Goal: Information Seeking & Learning: Learn about a topic

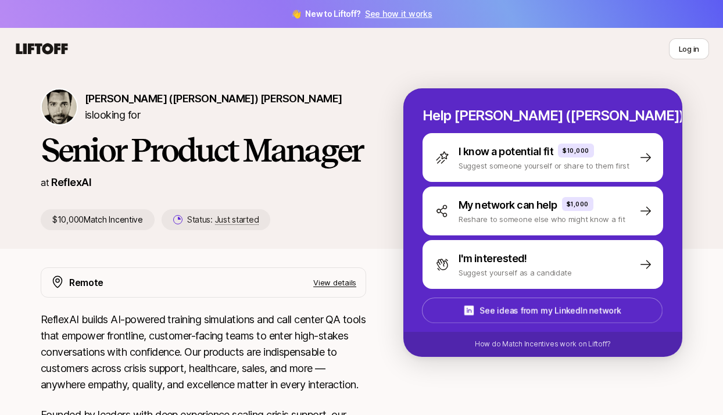
drag, startPoint x: 309, startPoint y: 192, endPoint x: 317, endPoint y: 205, distance: 14.7
click at [316, 197] on div "Jonathan (Jasper) Sherman-Presser is looking for Senior Product Manager at Refl…" at bounding box center [222, 159] width 363 height 142
click at [317, 205] on div "Jonathan (Jasper) Sherman-Presser is looking for Senior Product Manager at Refl…" at bounding box center [222, 159] width 363 height 142
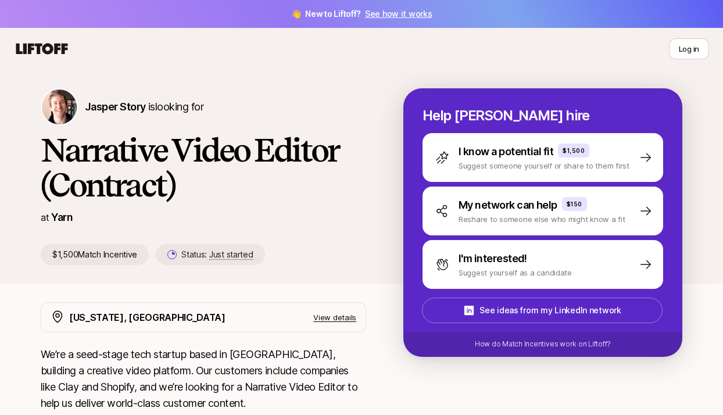
click at [211, 201] on h1 "Narrative Video Editor (Contract)" at bounding box center [204, 168] width 326 height 70
click at [237, 187] on h1 "Narrative Video Editor (Contract)" at bounding box center [204, 168] width 326 height 70
click at [246, 184] on h1 "Narrative Video Editor (Contract)" at bounding box center [204, 168] width 326 height 70
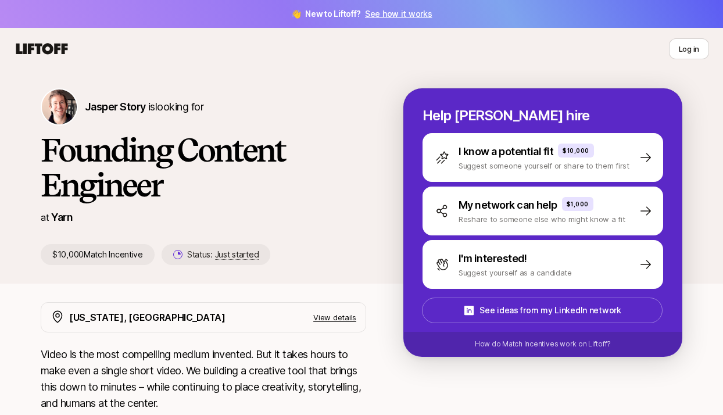
click at [265, 195] on h1 "Founding Content Engineer" at bounding box center [204, 168] width 326 height 70
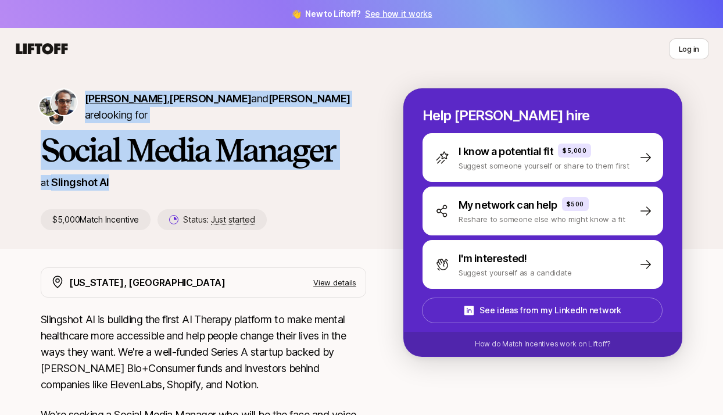
drag, startPoint x: 134, startPoint y: 182, endPoint x: 85, endPoint y: 112, distance: 85.3
click at [85, 112] on div "[PERSON_NAME] , [PERSON_NAME] and [PERSON_NAME] are looking for Social Media Ma…" at bounding box center [222, 159] width 363 height 142
copy div "[PERSON_NAME] , [PERSON_NAME] and [PERSON_NAME] are looking for Social Media Ma…"
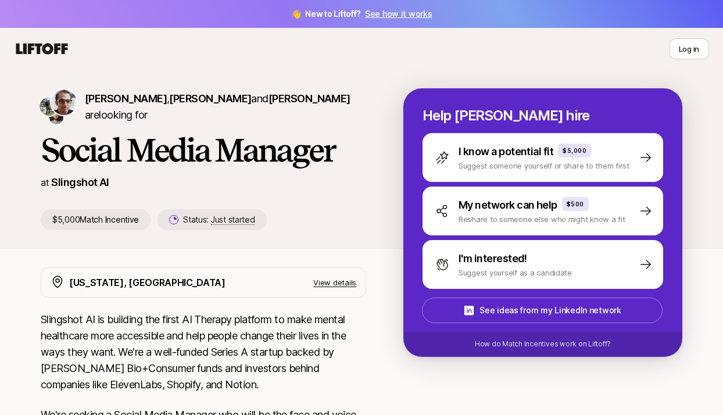
click at [168, 258] on div "[PERSON_NAME] , [PERSON_NAME] and [PERSON_NAME] are looking for Social Media Ma…" at bounding box center [361, 169] width 723 height 198
